Goal: Information Seeking & Learning: Understand process/instructions

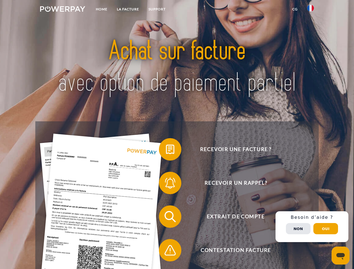
click at [63, 10] on img at bounding box center [62, 9] width 45 height 6
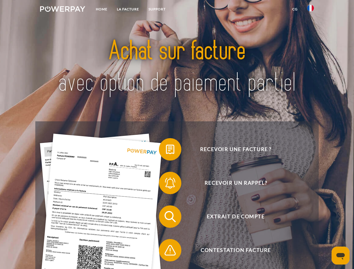
click at [311, 10] on img at bounding box center [310, 8] width 7 height 7
click at [295, 9] on link "CG" at bounding box center [295, 9] width 15 height 10
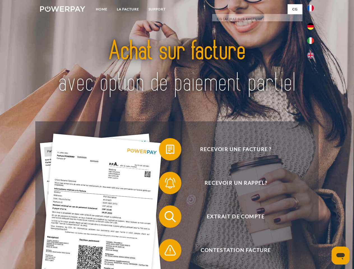
click at [166, 151] on span at bounding box center [162, 149] width 28 height 28
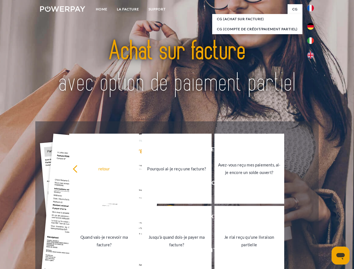
click at [166, 184] on div "retour Pourquoi ai-je reçu une facture? Avez-vous reçu mes paiements, ai-je enc…" at bounding box center [177, 205] width 227 height 145
click at [166, 218] on link "Jusqu'à quand dois-je payer ma facture?" at bounding box center [177, 241] width 70 height 70
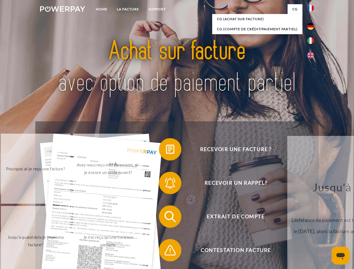
click at [166, 252] on span at bounding box center [162, 250] width 28 height 28
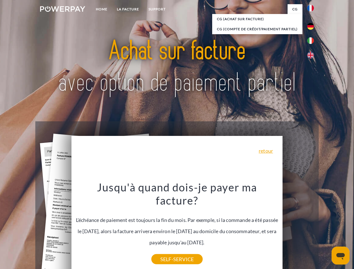
click at [312, 227] on div "Recevoir une facture ? Recevoir un rappel? Extrait de compte retour" at bounding box center [176, 233] width 283 height 224
click at [298, 228] on span "Extrait de compte" at bounding box center [235, 217] width 137 height 22
click at [326, 229] on header "Home LA FACTURE Support" at bounding box center [177, 193] width 354 height 387
